Goal: Navigation & Orientation: Find specific page/section

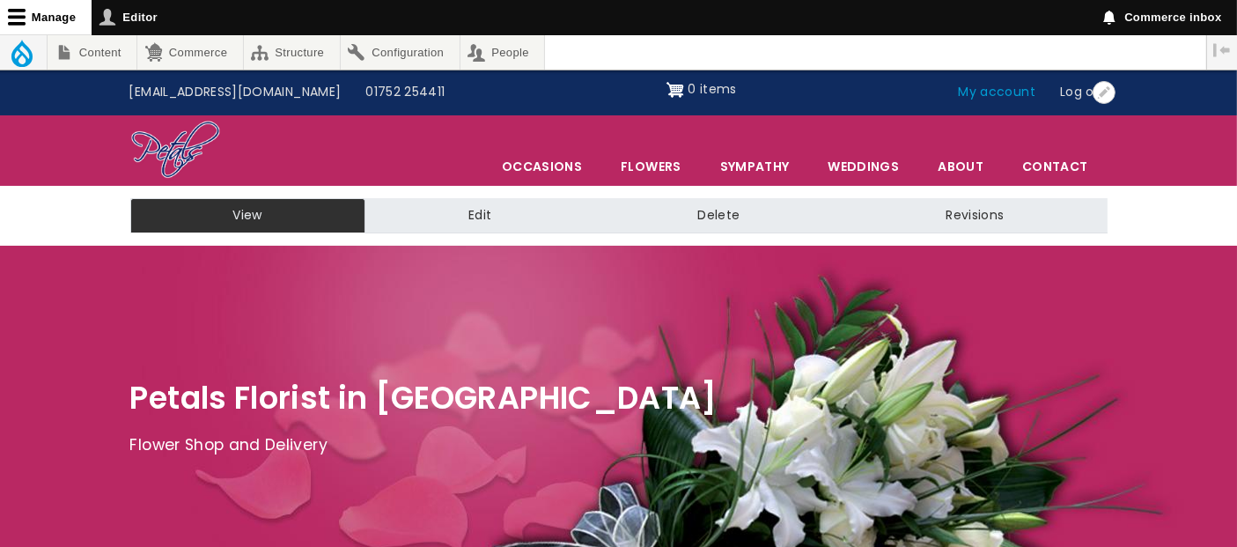
click at [1016, 92] on link "My account" at bounding box center [998, 92] width 102 height 33
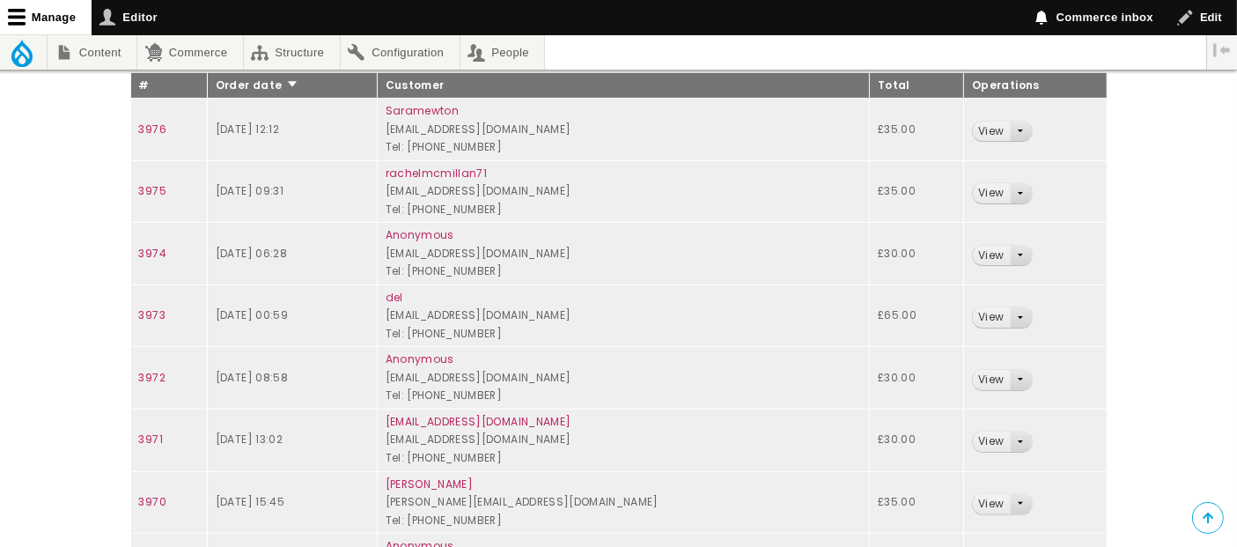
scroll to position [391, 0]
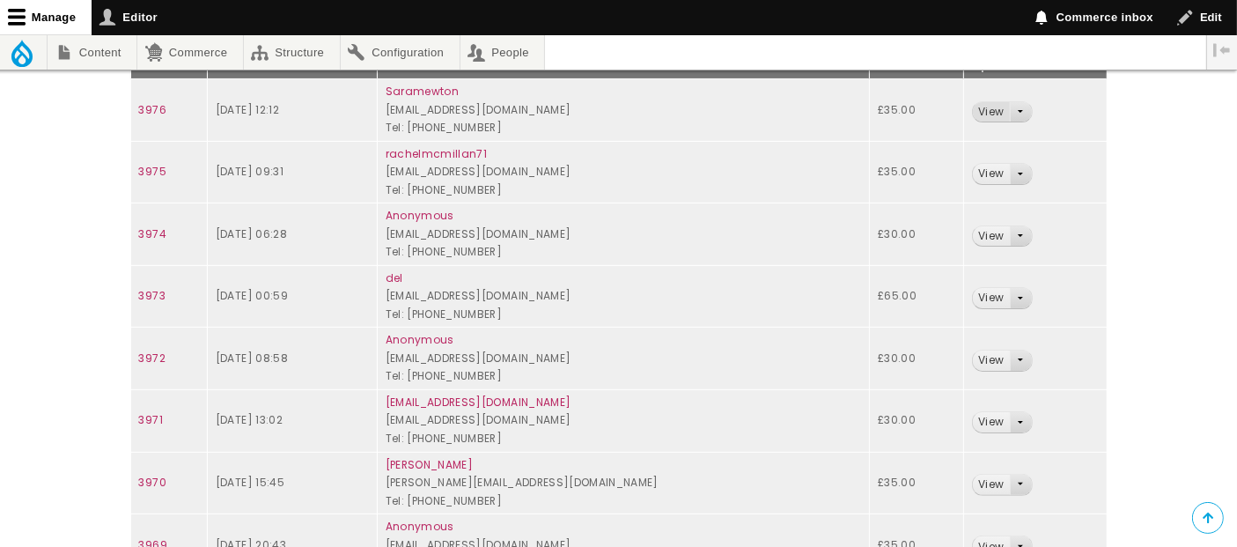
click at [1001, 113] on link "View" at bounding box center [991, 112] width 36 height 20
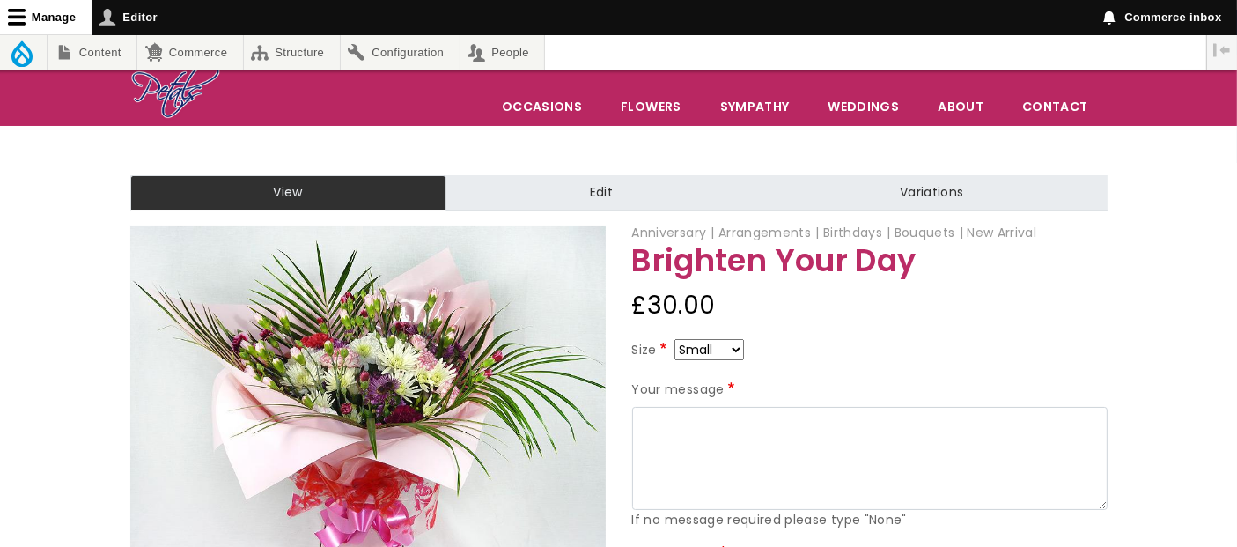
scroll to position [196, 0]
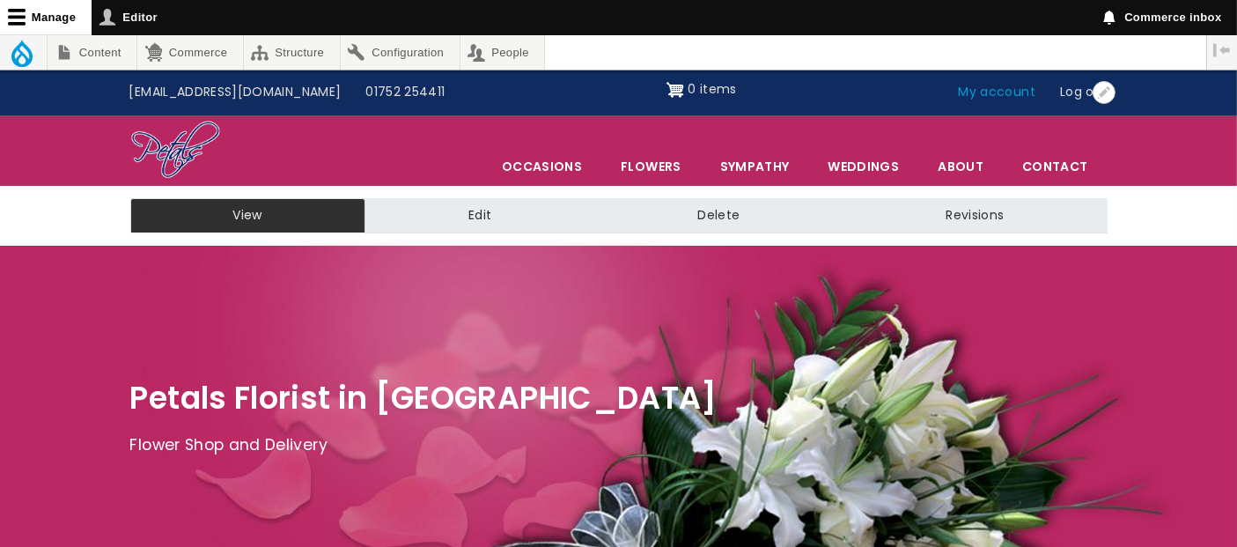
click at [1021, 98] on link "My account" at bounding box center [998, 92] width 102 height 33
